Goal: Transaction & Acquisition: Purchase product/service

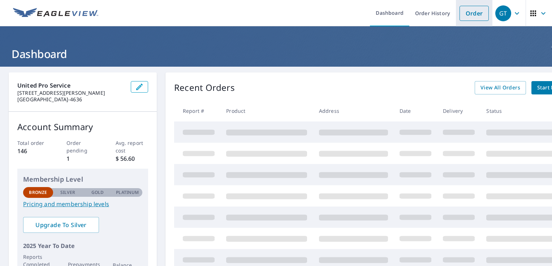
click at [461, 15] on link "Order" at bounding box center [473, 13] width 29 height 15
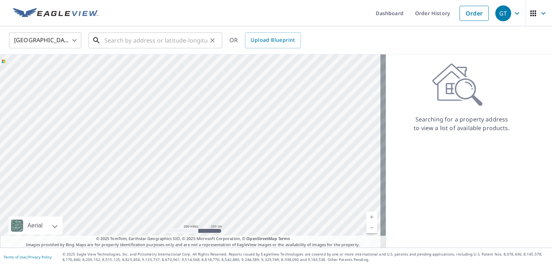
click at [142, 41] on input "text" at bounding box center [155, 40] width 103 height 20
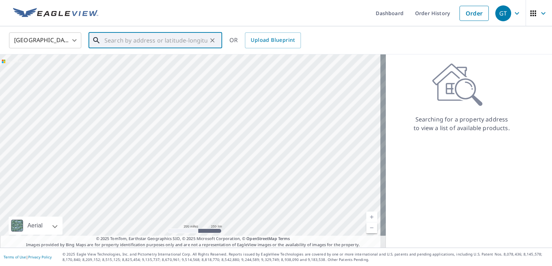
paste input "753 COUNTY ROAD 320 [DOMAIN_NAME] [GEOGRAPHIC_DATA],"
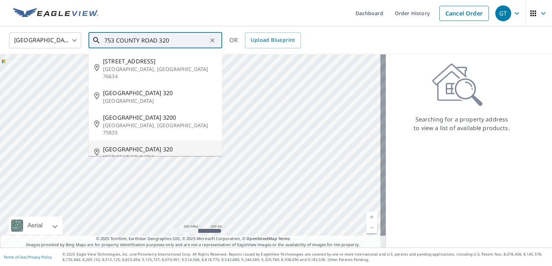
click at [176, 145] on span "[GEOGRAPHIC_DATA] 320" at bounding box center [159, 149] width 113 height 9
type input "[GEOGRAPHIC_DATA][STREET_ADDRESS]"
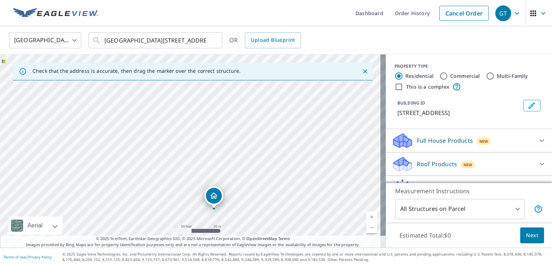
drag, startPoint x: 222, startPoint y: 111, endPoint x: 226, endPoint y: 152, distance: 41.7
click at [226, 154] on div "[GEOGRAPHIC_DATA][STREET_ADDRESS]" at bounding box center [192, 151] width 385 height 193
drag, startPoint x: 274, startPoint y: 211, endPoint x: 230, endPoint y: 180, distance: 53.8
click at [256, 190] on div "[GEOGRAPHIC_DATA][STREET_ADDRESS]" at bounding box center [192, 151] width 385 height 193
drag, startPoint x: 253, startPoint y: 197, endPoint x: 248, endPoint y: 215, distance: 18.5
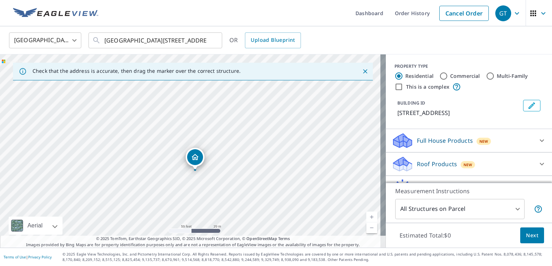
click at [248, 215] on div "[GEOGRAPHIC_DATA][STREET_ADDRESS]" at bounding box center [192, 151] width 385 height 193
drag, startPoint x: 195, startPoint y: 157, endPoint x: 264, endPoint y: 125, distance: 75.8
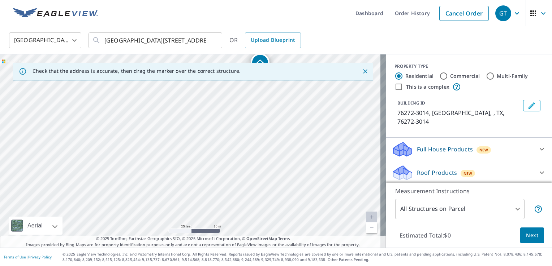
drag, startPoint x: 192, startPoint y: 147, endPoint x: 231, endPoint y: 80, distance: 76.6
click at [232, 80] on div "Check that the address is accurate, then drag the marker over the correct struc…" at bounding box center [192, 151] width 385 height 193
click at [281, 157] on div "76272-[GEOGRAPHIC_DATA]-3014" at bounding box center [192, 151] width 385 height 193
drag, startPoint x: 302, startPoint y: 210, endPoint x: 301, endPoint y: 163, distance: 46.6
click at [301, 163] on div "76272-[GEOGRAPHIC_DATA]-3014" at bounding box center [192, 151] width 385 height 193
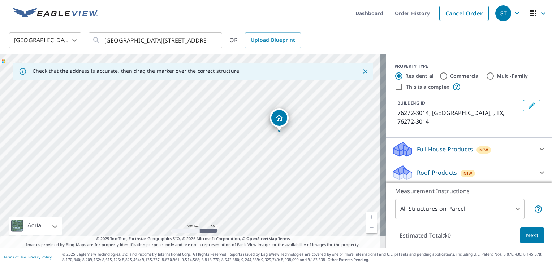
click at [292, 162] on div "76272-[GEOGRAPHIC_DATA]-3014" at bounding box center [192, 151] width 385 height 193
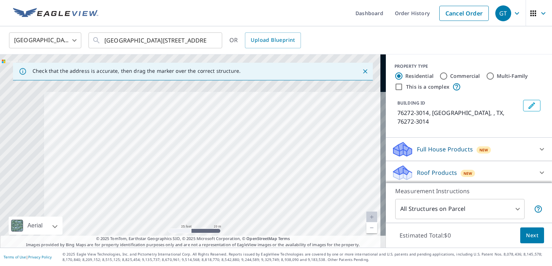
drag, startPoint x: 246, startPoint y: 143, endPoint x: 376, endPoint y: 274, distance: 185.0
click at [376, 266] on html "GT GT Dashboard Order History Cancel Order GT [GEOGRAPHIC_DATA] [GEOGRAPHIC_DAT…" at bounding box center [276, 133] width 552 height 266
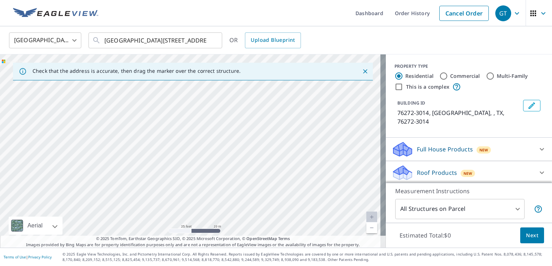
drag, startPoint x: 279, startPoint y: 181, endPoint x: 298, endPoint y: 285, distance: 105.3
click at [298, 266] on html "GT GT Dashboard Order History Cancel Order GT [GEOGRAPHIC_DATA] [GEOGRAPHIC_DAT…" at bounding box center [276, 133] width 552 height 266
click at [146, 177] on div "76272-[GEOGRAPHIC_DATA]-3014" at bounding box center [192, 151] width 385 height 193
drag, startPoint x: 52, startPoint y: 86, endPoint x: 60, endPoint y: 104, distance: 20.0
drag, startPoint x: 230, startPoint y: 180, endPoint x: 215, endPoint y: 191, distance: 17.6
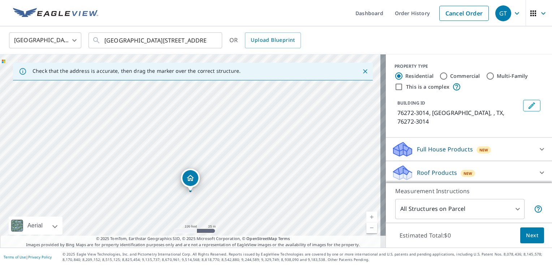
drag, startPoint x: 140, startPoint y: 111, endPoint x: 147, endPoint y: 123, distance: 13.7
click at [148, 123] on div "76272-[GEOGRAPHIC_DATA]-3014" at bounding box center [192, 151] width 385 height 193
drag, startPoint x: 147, startPoint y: 123, endPoint x: 131, endPoint y: 128, distance: 16.8
click at [131, 128] on div "76272-[GEOGRAPHIC_DATA]-3014" at bounding box center [192, 151] width 385 height 193
drag, startPoint x: 267, startPoint y: 171, endPoint x: 219, endPoint y: 193, distance: 52.6
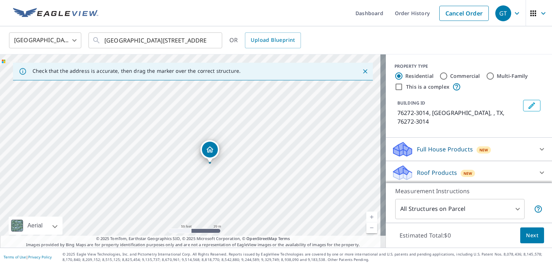
click at [219, 195] on div "76272-[GEOGRAPHIC_DATA]-3014" at bounding box center [192, 151] width 385 height 193
click at [427, 145] on p "Full House Products" at bounding box center [445, 149] width 56 height 9
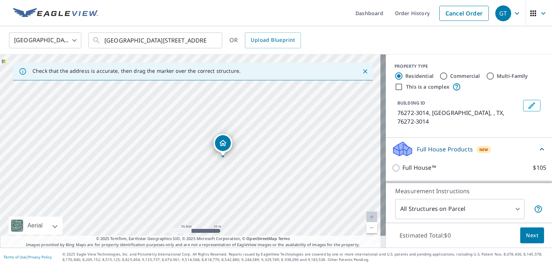
scroll to position [59, 0]
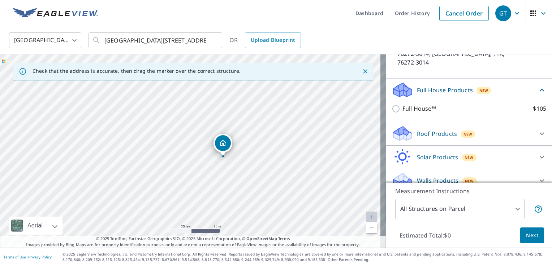
click at [398, 89] on icon at bounding box center [399, 93] width 13 height 8
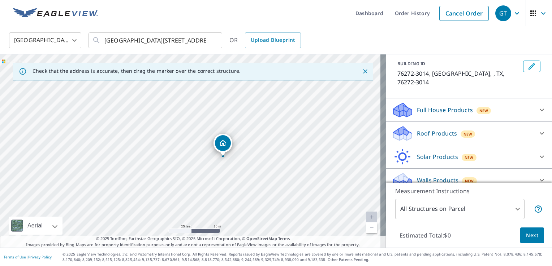
click at [417, 129] on p "Roof Products" at bounding box center [437, 133] width 40 height 9
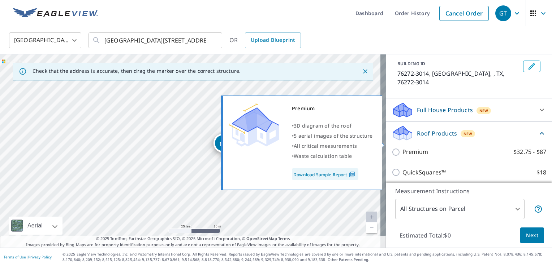
click at [403, 148] on p "Premium" at bounding box center [415, 152] width 26 height 9
click at [402, 148] on input "Premium $32.75 - $87" at bounding box center [396, 152] width 11 height 9
checkbox input "true"
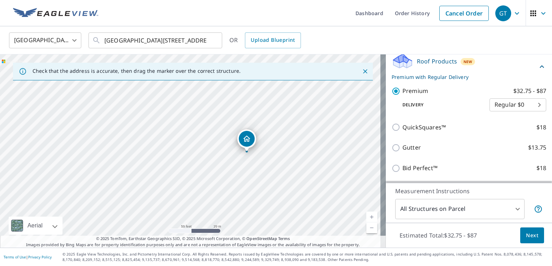
scroll to position [148, 0]
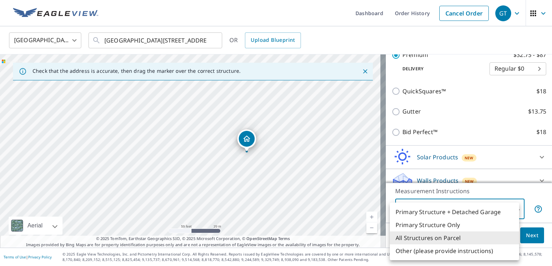
click at [494, 210] on body "GT GT Dashboard Order History Cancel Order GT [GEOGRAPHIC_DATA] [GEOGRAPHIC_DAT…" at bounding box center [276, 133] width 552 height 266
click at [444, 226] on li "Primary Structure Only" at bounding box center [453, 225] width 129 height 13
type input "2"
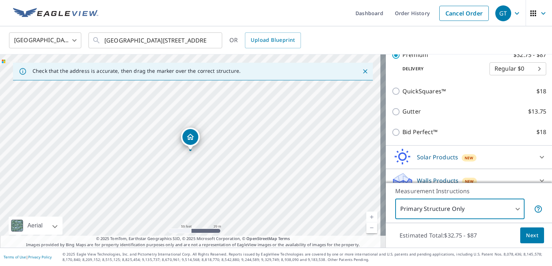
click at [530, 233] on span "Next" at bounding box center [532, 235] width 12 height 9
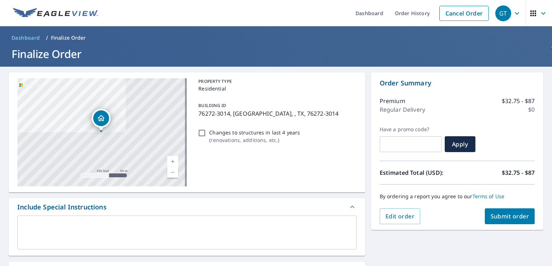
click at [124, 225] on textarea at bounding box center [186, 233] width 329 height 21
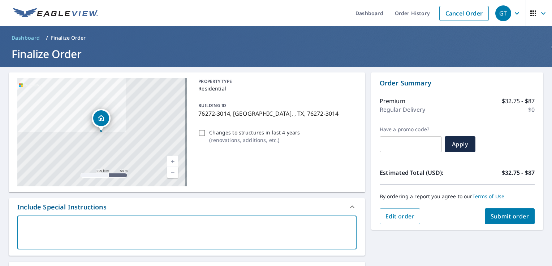
type textarea "I"
type textarea "x"
checkbox input "true"
type textarea "I"
type textarea "x"
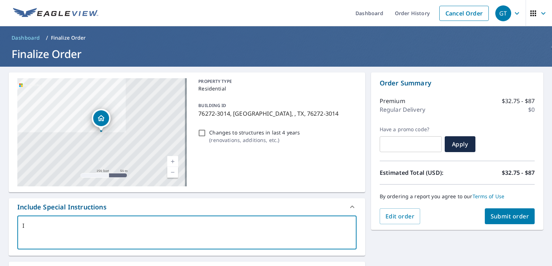
checkbox input "true"
type textarea "I j"
type textarea "x"
checkbox input "true"
type textarea "I ju"
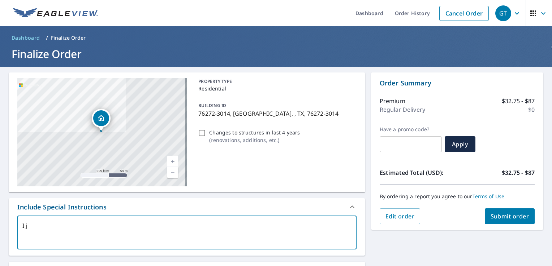
type textarea "x"
checkbox input "true"
type textarea "I jus"
type textarea "x"
checkbox input "true"
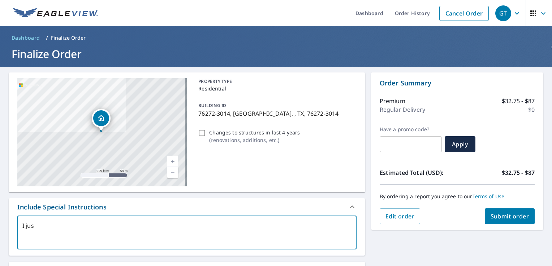
type textarea "I just"
type textarea "x"
checkbox input "true"
type textarea "I just"
type textarea "x"
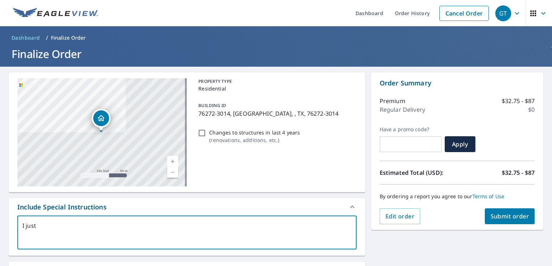
checkbox input "true"
type textarea "I just n"
type textarea "x"
checkbox input "true"
type textarea "I just ne"
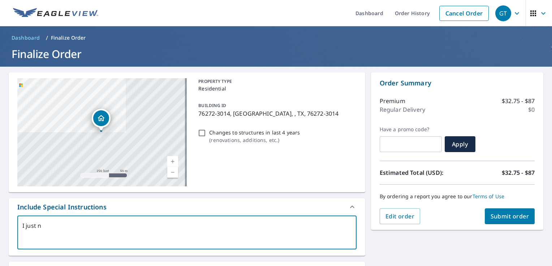
type textarea "x"
checkbox input "true"
type textarea "I just nee"
type textarea "x"
checkbox input "true"
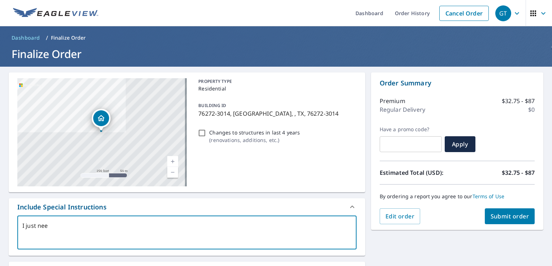
type textarea "I just need"
type textarea "x"
checkbox input "true"
type textarea "I just need"
type textarea "x"
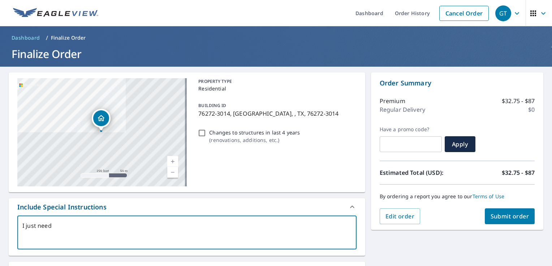
checkbox input "true"
type textarea "I just need t"
type textarea "x"
checkbox input "true"
type textarea "I just need th"
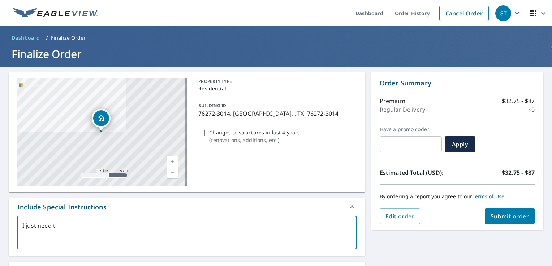
type textarea "x"
checkbox input "true"
type textarea "I just need thu"
type textarea "x"
checkbox input "true"
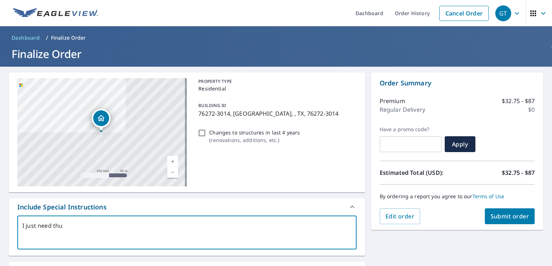
type textarea "I just need th"
type textarea "x"
checkbox input "true"
type textarea "I just need the"
type textarea "x"
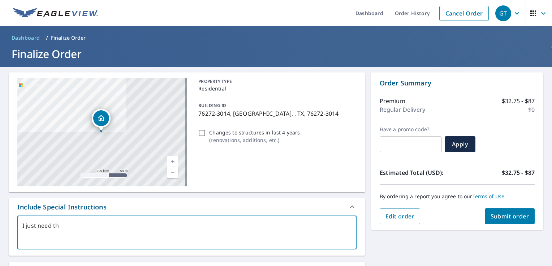
checkbox input "true"
type textarea "I just need the"
type textarea "x"
checkbox input "true"
type textarea "I just need the h"
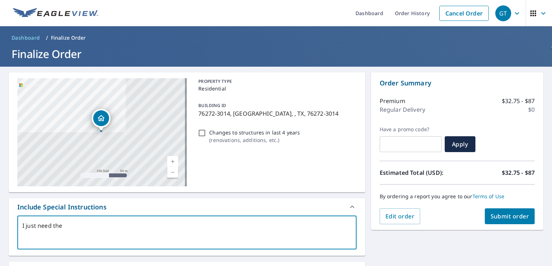
type textarea "x"
checkbox input "true"
type textarea "I just need the ho"
type textarea "x"
checkbox input "true"
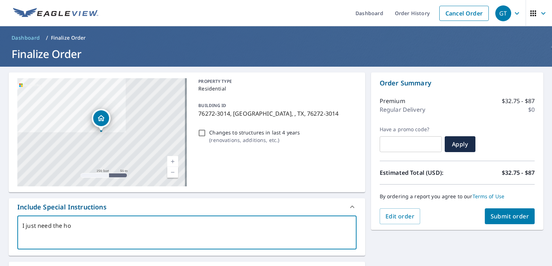
type textarea "I just need the hou"
type textarea "x"
checkbox input "true"
type textarea "I just need the hous"
type textarea "x"
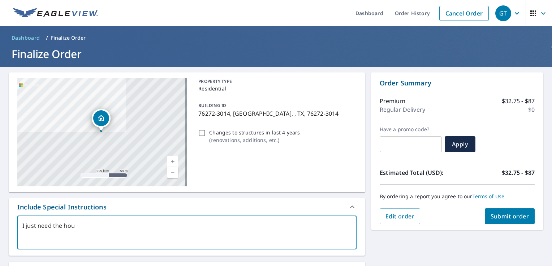
checkbox input "true"
type textarea "I just need the house"
type textarea "x"
checkbox input "true"
type textarea "I just need the house"
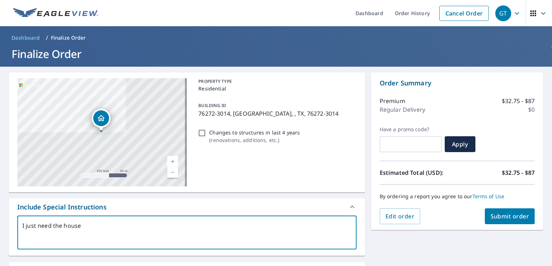
type textarea "x"
checkbox input "true"
type textarea "I just need the house t"
type textarea "x"
checkbox input "true"
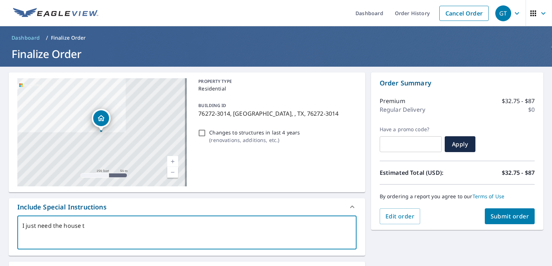
type textarea "I just need the house"
type textarea "x"
checkbox input "true"
type textarea "I just need the house t"
type textarea "x"
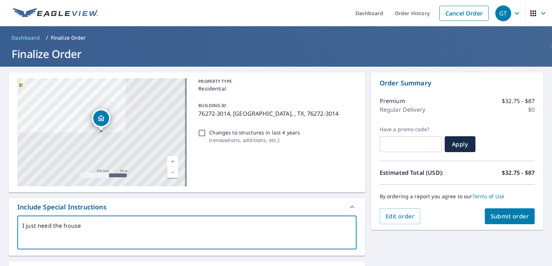
checkbox input "true"
type textarea "I just need the house th"
type textarea "x"
checkbox input "true"
type textarea "I just need the house tha"
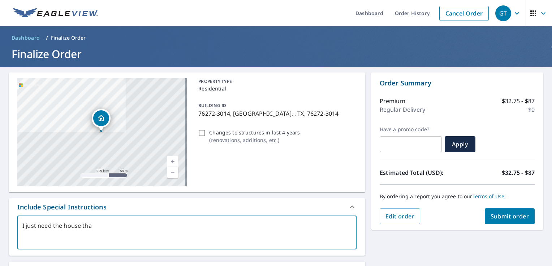
type textarea "x"
checkbox input "true"
type textarea "I just need the house thar"
type textarea "x"
checkbox input "true"
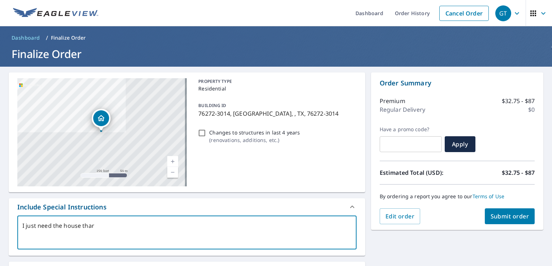
type textarea "I just need the house thar"
type textarea "x"
checkbox input "true"
type textarea "I just need the house thar"
type textarea "x"
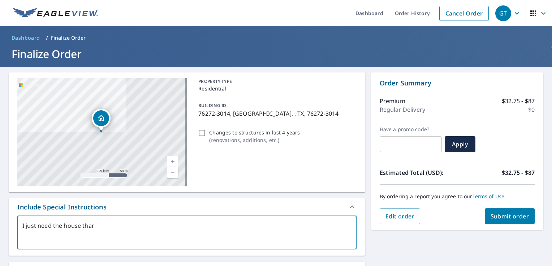
checkbox input "true"
type textarea "I just need the house tha"
type textarea "x"
checkbox input "true"
type textarea "I just need the house that"
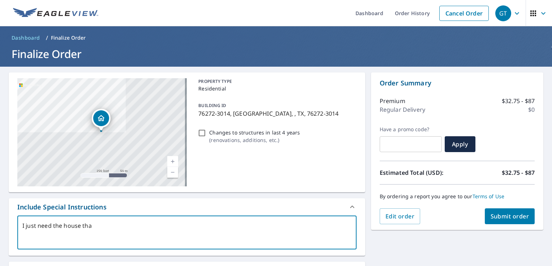
type textarea "x"
checkbox input "true"
type textarea "I just need the house that"
type textarea "x"
checkbox input "true"
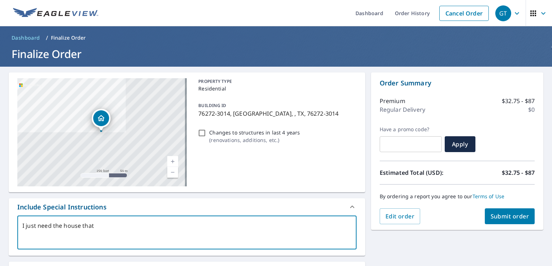
type textarea "I just need the house that i"
type textarea "x"
checkbox input "true"
type textarea "I just need the house that i"
type textarea "x"
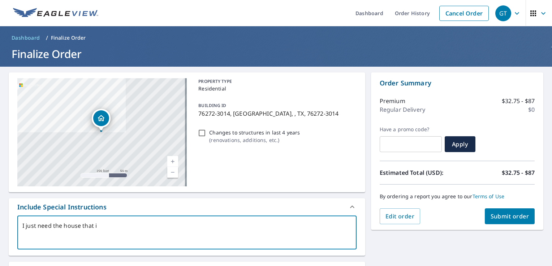
checkbox input "true"
type textarea "I just need the house that i f"
type textarea "x"
checkbox input "true"
type textarea "I just need the house that i"
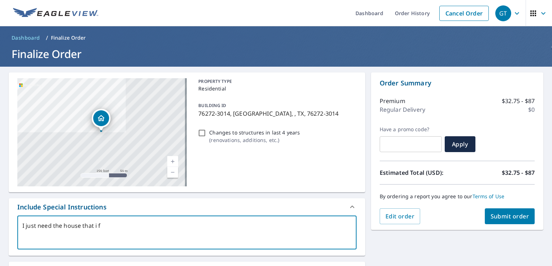
type textarea "x"
checkbox input "true"
type textarea "I just need the house that i d"
type textarea "x"
checkbox input "true"
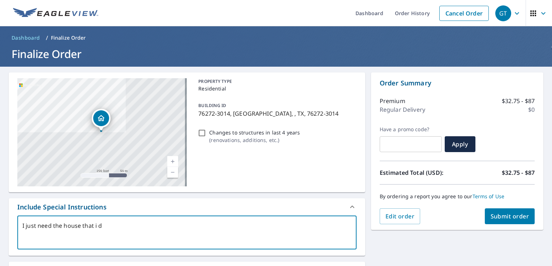
type textarea "I just need the house that i dr"
type textarea "x"
checkbox input "true"
type textarea "I just need the house that i dra"
type textarea "x"
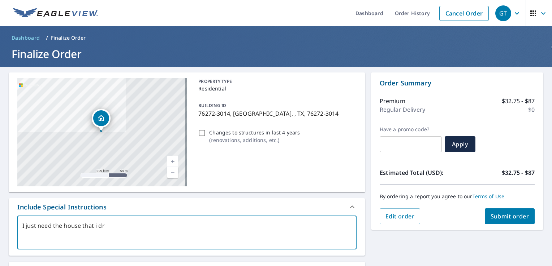
checkbox input "true"
type textarea "I just need the house that i drag"
type textarea "x"
checkbox input "true"
type textarea "I just need the house that i dragg"
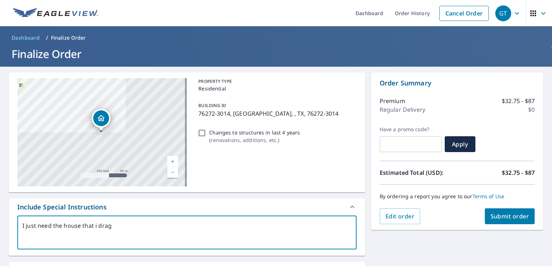
type textarea "x"
checkbox input "true"
type textarea "I just need the house that i dragge"
type textarea "x"
checkbox input "true"
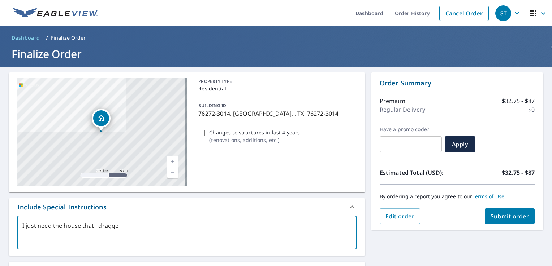
type textarea "I just need the house that i dragged"
type textarea "x"
checkbox input "true"
type textarea "I just need the house that i dragged"
type textarea "x"
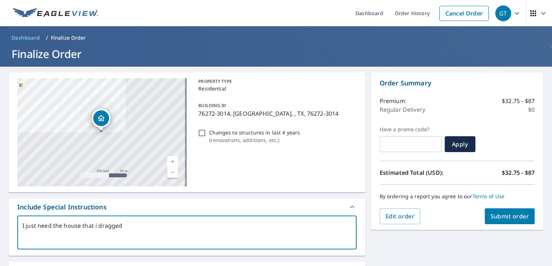
checkbox input "true"
type textarea "I just need the house that i dragged t"
type textarea "x"
checkbox input "true"
type textarea "I just need the house that i dragged th"
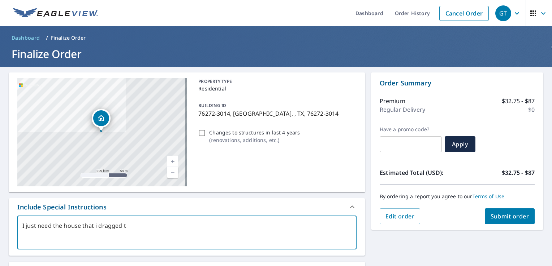
type textarea "x"
checkbox input "true"
type textarea "I just need the house that i dragged the"
type textarea "x"
checkbox input "true"
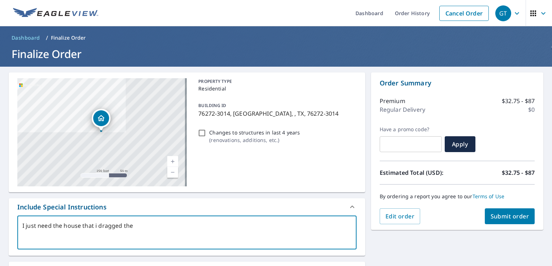
type textarea "I just need the house that i dragged the"
type textarea "x"
checkbox input "true"
type textarea "I just need the house that i dragged the h"
type textarea "x"
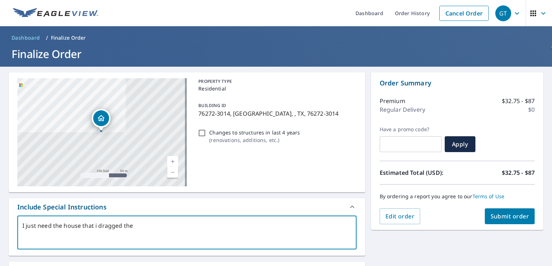
checkbox input "true"
type textarea "I just need the house that i dragged the ho"
type textarea "x"
checkbox input "true"
type textarea "I just need the house that i dragged the hom"
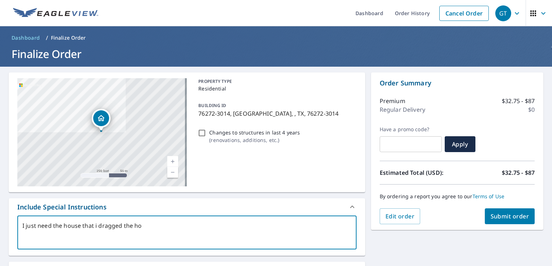
type textarea "x"
checkbox input "true"
type textarea "I just need the house that i dragged the home"
type textarea "x"
checkbox input "true"
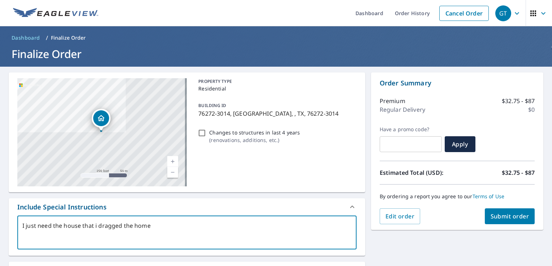
type textarea "I just need the house that i dragged the home"
type textarea "x"
checkbox input "true"
type textarea "I just need the house that i dragged the home l"
type textarea "x"
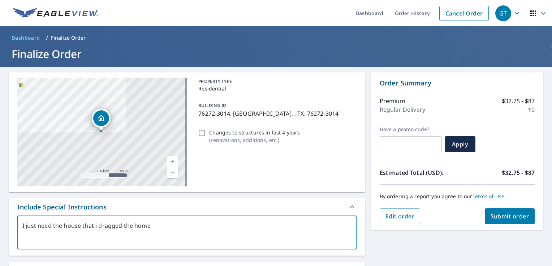
checkbox input "true"
type textarea "I just need the house that i dragged the home la"
type textarea "x"
checkbox input "true"
type textarea "I just need the house that i dragged the home lab"
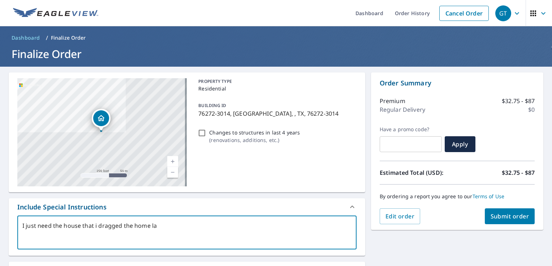
type textarea "x"
checkbox input "true"
type textarea "I just need the house that i dragged the home labe"
type textarea "x"
checkbox input "true"
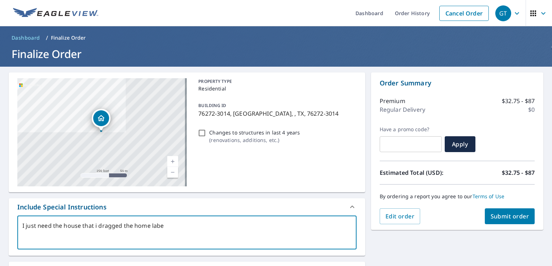
type textarea "I just need the house that i dragged the home label"
type textarea "x"
checkbox input "true"
type textarea "I just need the house that i dragged the home label"
type textarea "x"
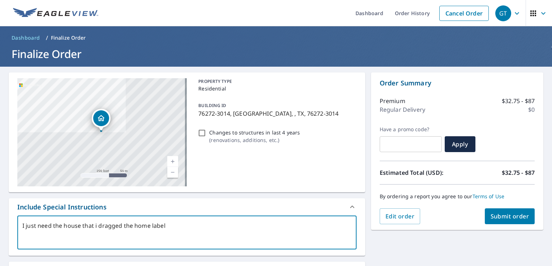
checkbox input "true"
type textarea "I just need the house that i dragged the home label t"
type textarea "x"
checkbox input "true"
type textarea "I just need the house that i dragged the home label to"
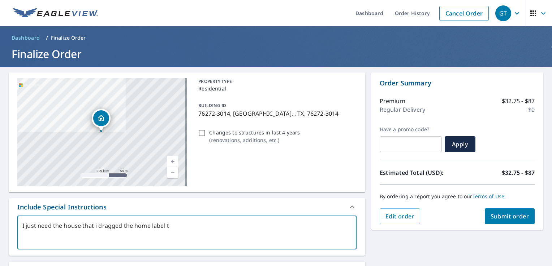
type textarea "x"
checkbox input "true"
type textarea "I just need the house that i dragged the home label to."
type textarea "x"
checkbox input "true"
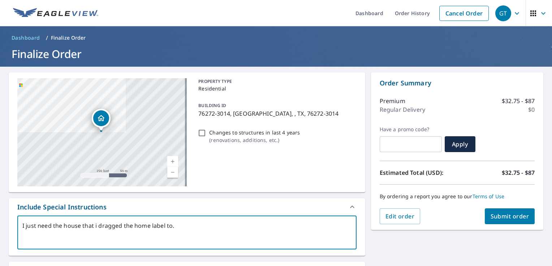
type textarea "I just need the house that i dragged the home label to."
type textarea "x"
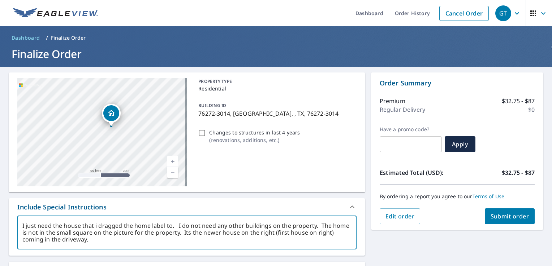
drag, startPoint x: 136, startPoint y: 164, endPoint x: 104, endPoint y: 142, distance: 38.1
click at [104, 142] on div "76272-[GEOGRAPHIC_DATA]-3014" at bounding box center [101, 132] width 169 height 108
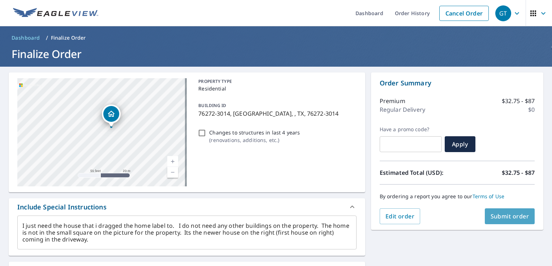
click at [506, 219] on span "Submit order" at bounding box center [509, 217] width 39 height 8
